Goal: Information Seeking & Learning: Learn about a topic

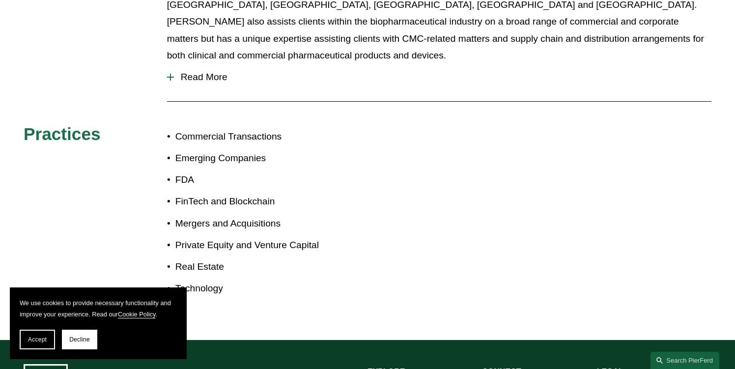
scroll to position [590, 0]
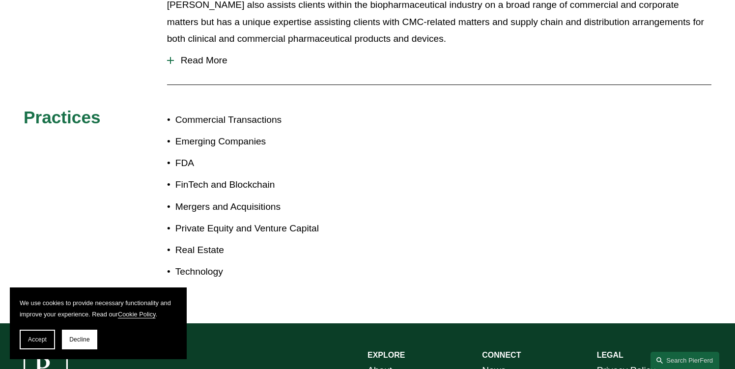
click at [200, 55] on span "Read More" at bounding box center [443, 60] width 538 height 11
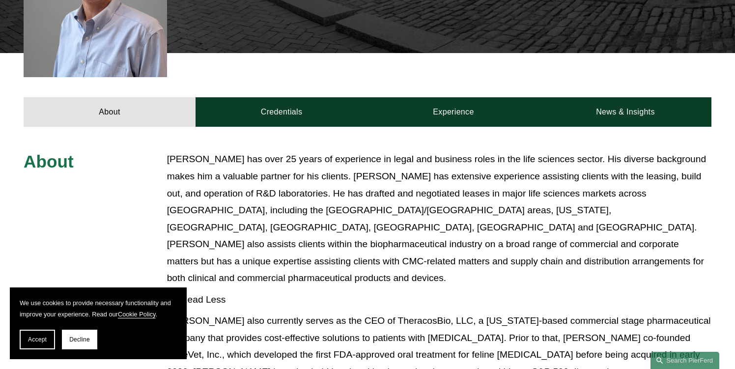
scroll to position [344, 0]
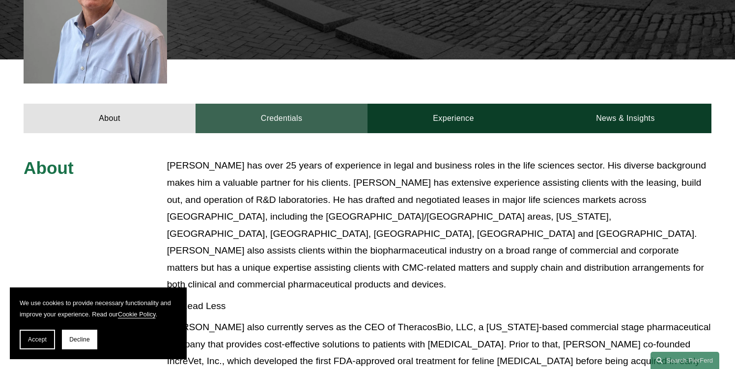
click at [284, 104] on link "Credentials" at bounding box center [282, 118] width 172 height 29
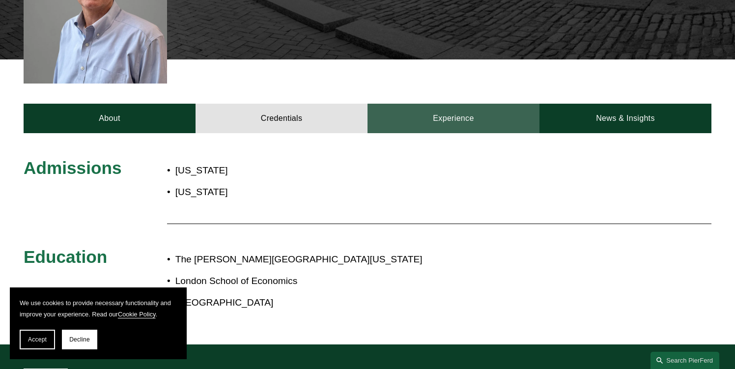
click at [427, 113] on link "Experience" at bounding box center [454, 118] width 172 height 29
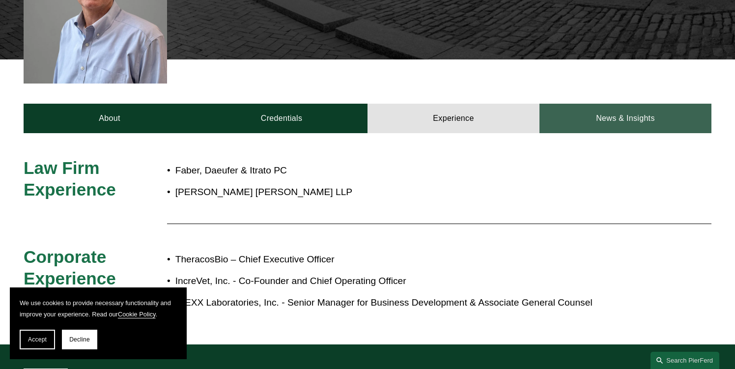
click at [635, 104] on link "News & Insights" at bounding box center [626, 118] width 172 height 29
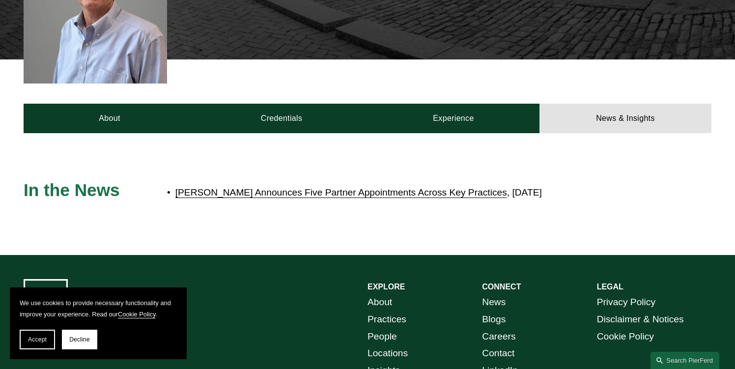
click at [319, 187] on link "[PERSON_NAME] Announces Five Partner Appointments Across Key Practices" at bounding box center [341, 192] width 332 height 10
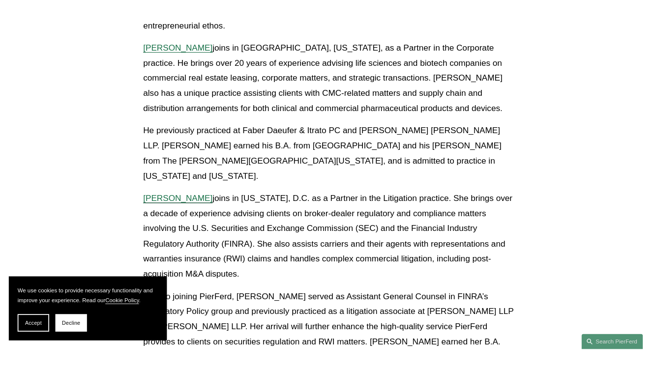
scroll to position [393, 0]
